Goal: Check status: Check status

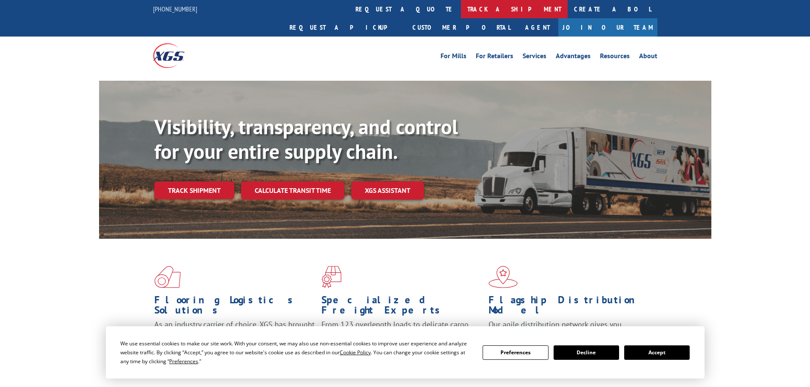
click at [461, 8] on link "track a shipment" at bounding box center [514, 9] width 107 height 18
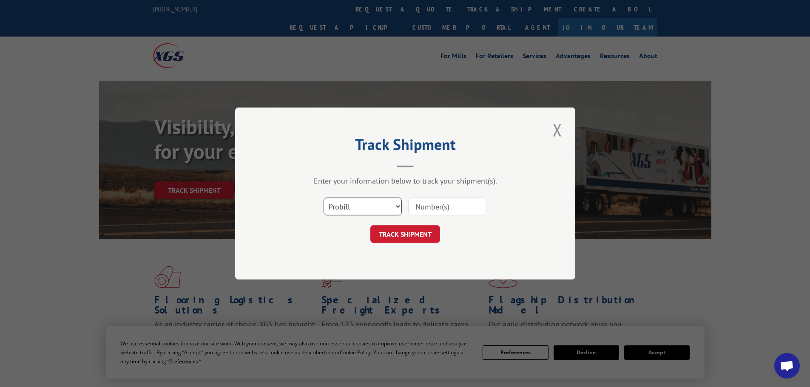
click at [384, 206] on select "Select category... Probill BOL PO" at bounding box center [363, 207] width 78 height 18
select select "po"
click at [324, 198] on select "Select category... Probill BOL PO" at bounding box center [363, 207] width 78 height 18
click at [382, 193] on div "Select category... Probill BOL PO" at bounding box center [405, 207] width 255 height 28
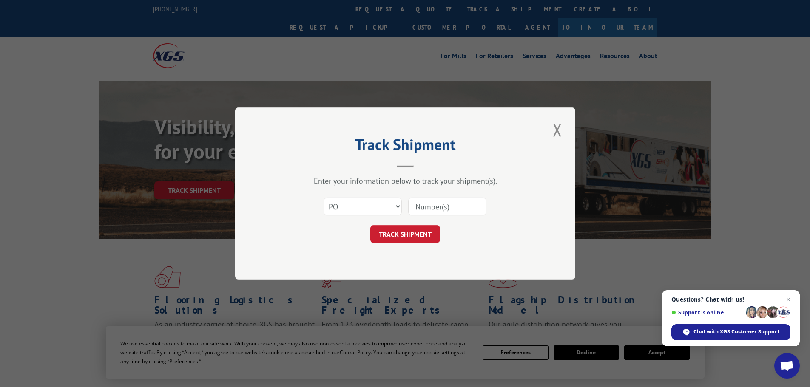
click at [427, 213] on input at bounding box center [447, 207] width 78 height 18
paste input "5953541"
type input "5953541"
click button "TRACK SHIPMENT" at bounding box center [405, 234] width 70 height 18
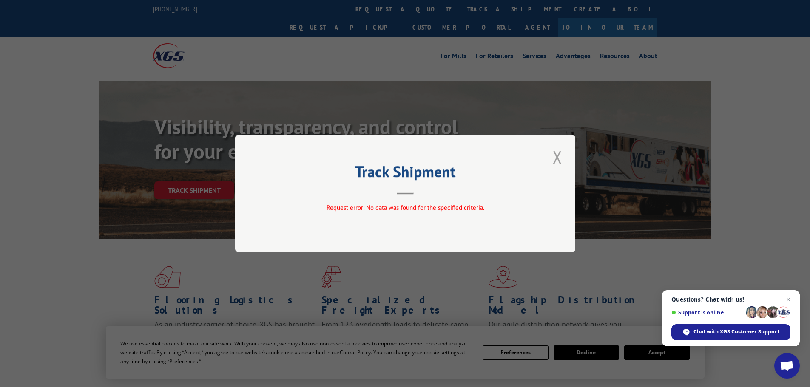
click at [557, 162] on button "Close modal" at bounding box center [557, 156] width 14 height 23
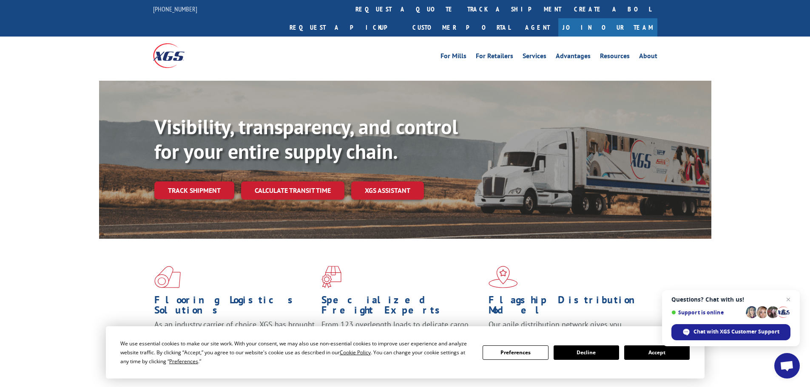
click at [461, 9] on link "track a shipment" at bounding box center [514, 9] width 107 height 18
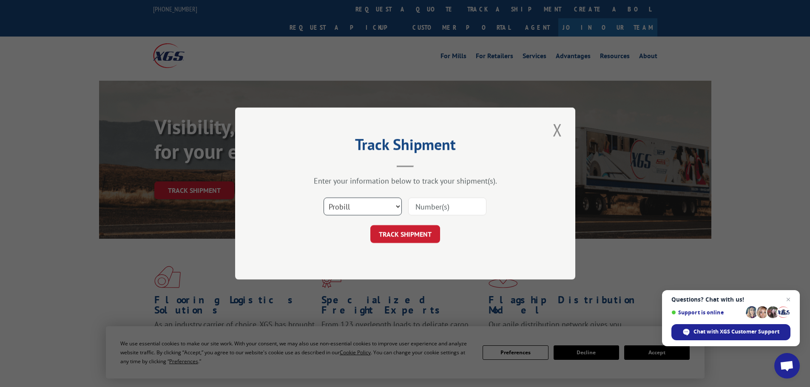
click at [390, 204] on select "Select category... Probill BOL PO" at bounding box center [363, 207] width 78 height 18
select select "bol"
click at [324, 198] on select "Select category... Probill BOL PO" at bounding box center [363, 207] width 78 height 18
click at [417, 205] on input at bounding box center [447, 207] width 78 height 18
paste input "5953541"
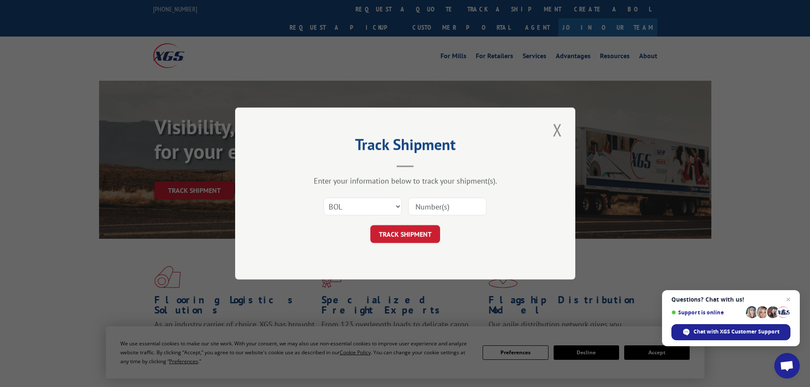
type input "5953541"
click button "TRACK SHIPMENT" at bounding box center [405, 234] width 70 height 18
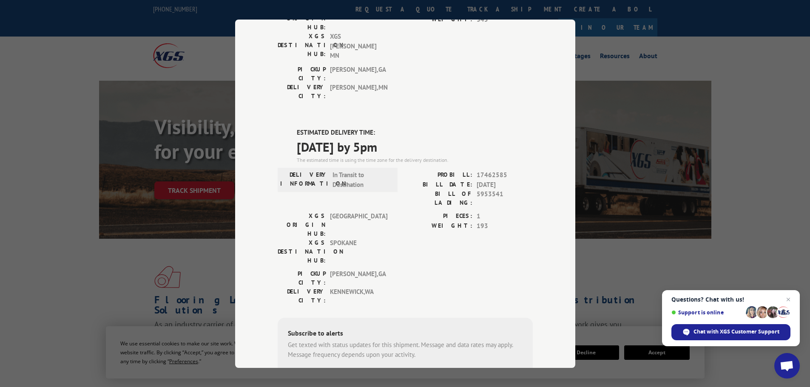
scroll to position [171, 0]
